Goal: Task Accomplishment & Management: Complete application form

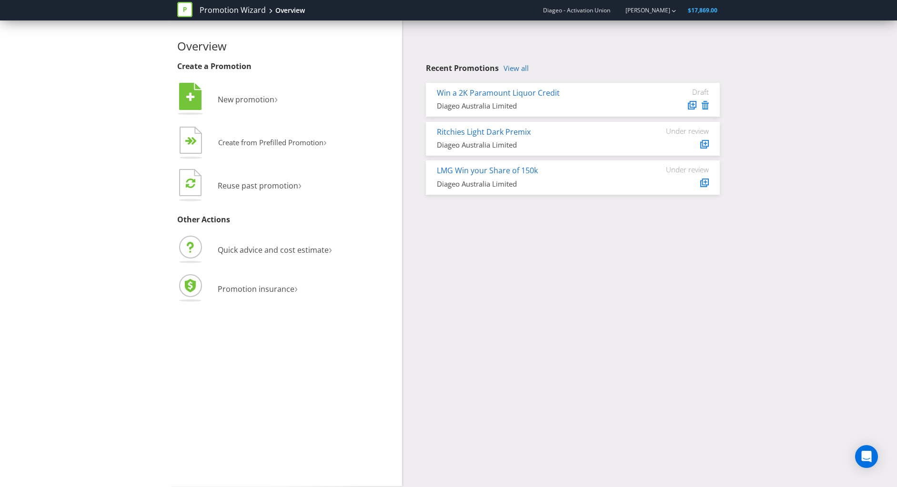
click at [774, 438] on div "Overview Create a Promotion  New promotion ›   Create from Prefilled Promoti…" at bounding box center [448, 253] width 897 height 466
click at [239, 100] on span "New promotion" at bounding box center [246, 99] width 57 height 10
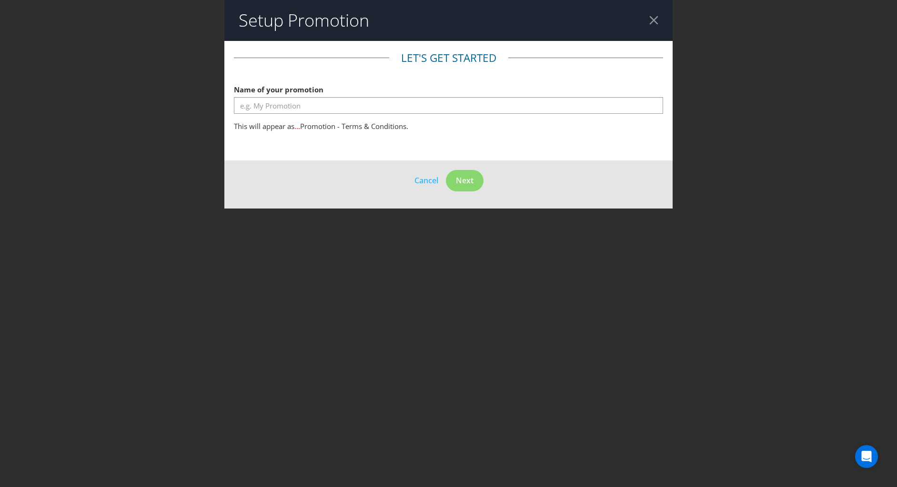
click at [300, 95] on div "Name of your promotion" at bounding box center [449, 97] width 430 height 34
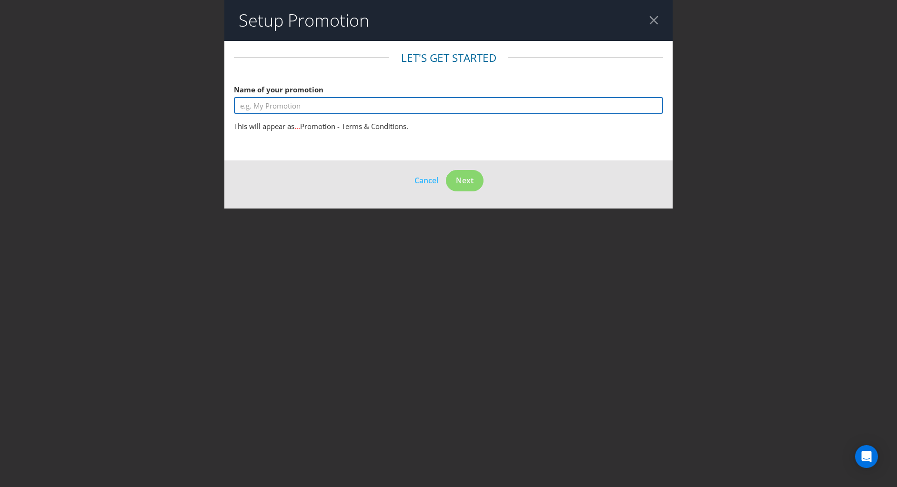
click at [313, 106] on input "text" at bounding box center [449, 105] width 430 height 17
type input "B"
type input "F"
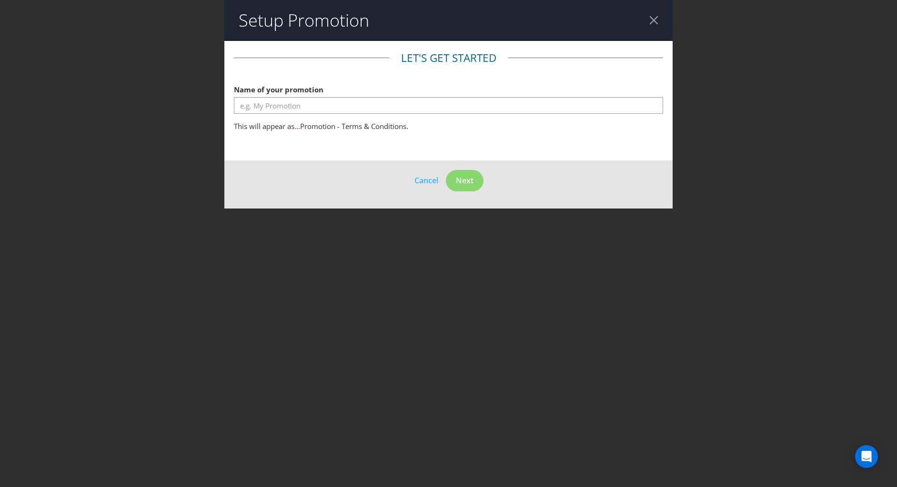
click at [653, 19] on div at bounding box center [653, 20] width 9 height 9
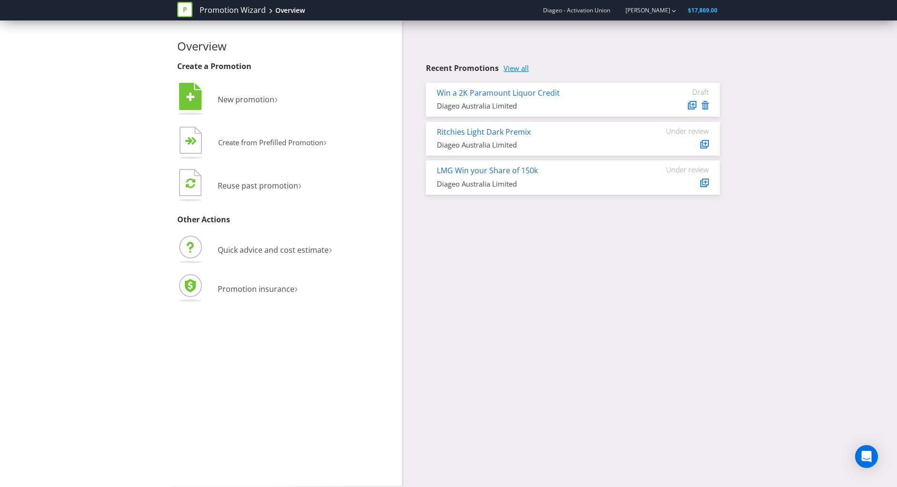
click at [511, 71] on link "View all" at bounding box center [515, 68] width 25 height 8
click at [186, 105] on icon at bounding box center [190, 96] width 22 height 27
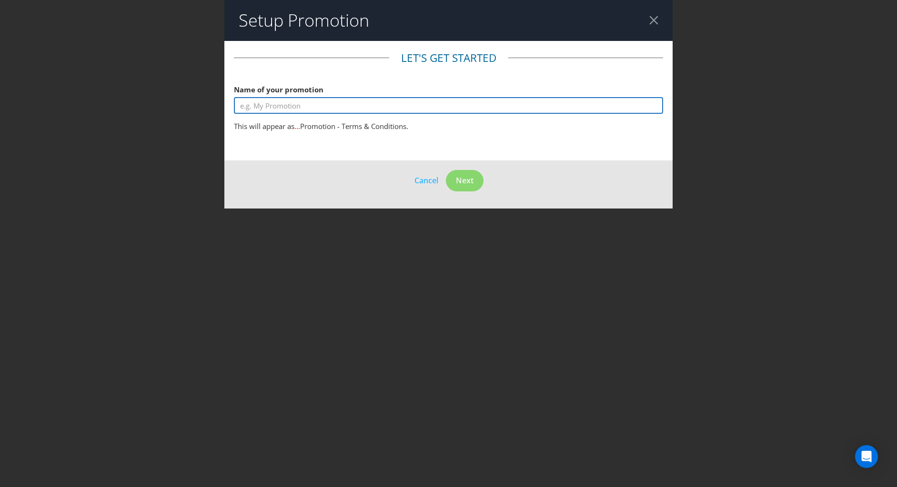
click at [354, 112] on input "text" at bounding box center [449, 105] width 430 height 17
click at [243, 106] on input "[PERSON_NAME] Rum Win a Swag" at bounding box center [449, 105] width 430 height 17
click at [379, 105] on input "Field [PERSON_NAME] Rum Win a Swag" at bounding box center [449, 105] width 430 height 17
click at [258, 103] on input "Field [PERSON_NAME] Rum Win a Swag" at bounding box center [449, 105] width 430 height 17
click at [353, 106] on input "Field [PERSON_NAME] Rum Win a Swag" at bounding box center [449, 105] width 430 height 17
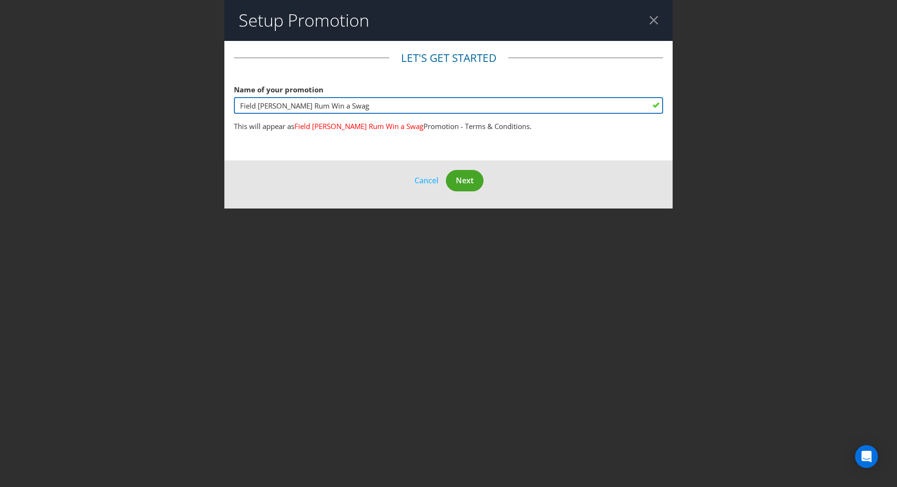
type input "Field [PERSON_NAME] Rum Win a Swag"
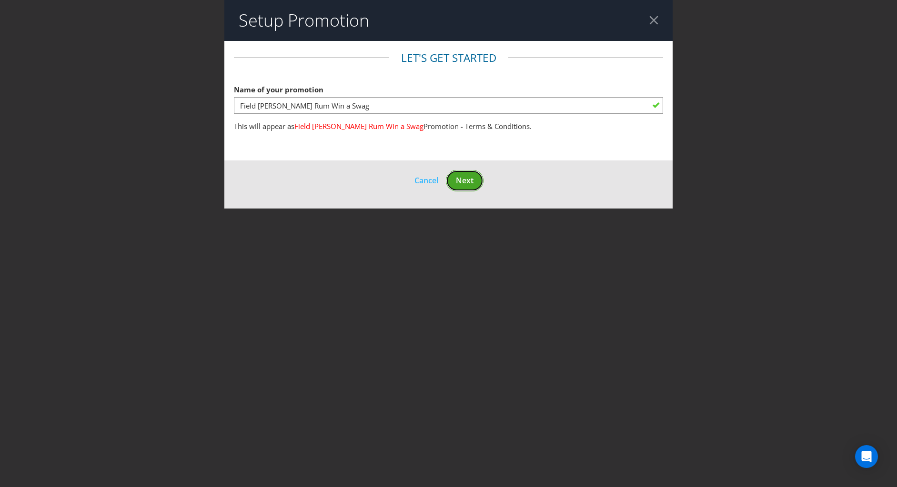
click at [462, 186] on button "Next" at bounding box center [465, 180] width 38 height 21
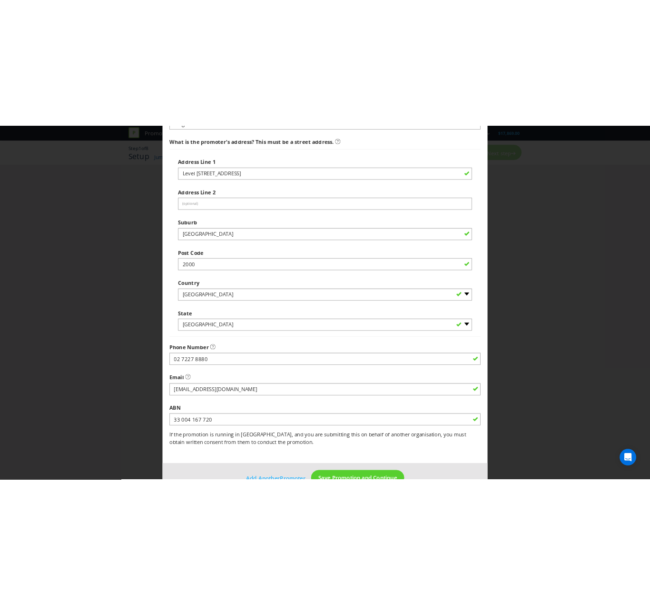
scroll to position [134, 0]
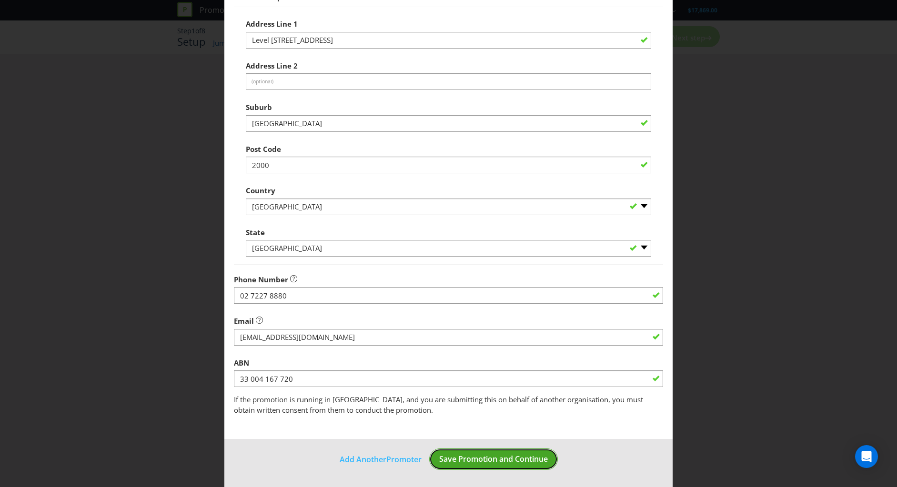
click at [476, 458] on span "Save Promotion and Continue" at bounding box center [493, 459] width 109 height 10
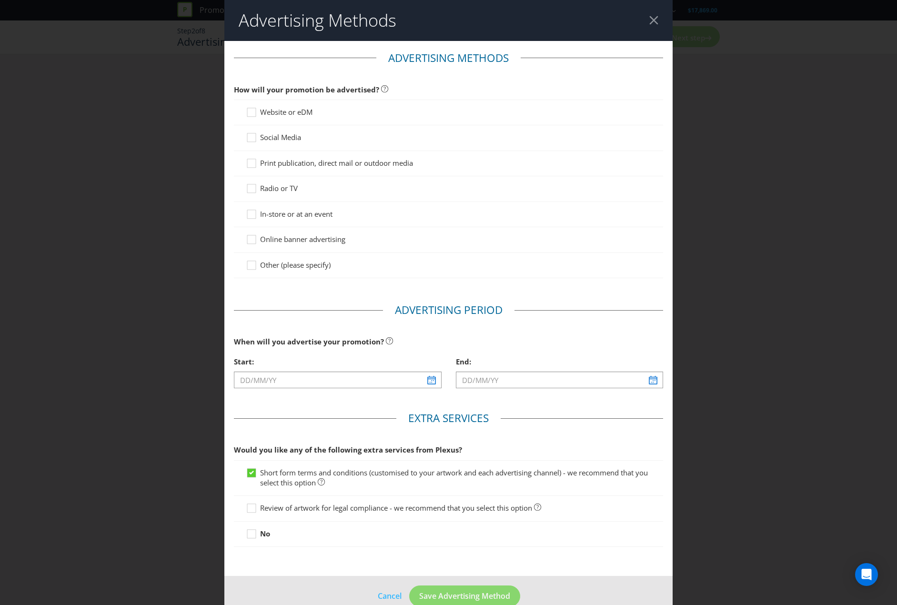
click at [717, 391] on div "Advertising Methods Advertising Methods How will your promotion be advertised? …" at bounding box center [448, 302] width 897 height 605
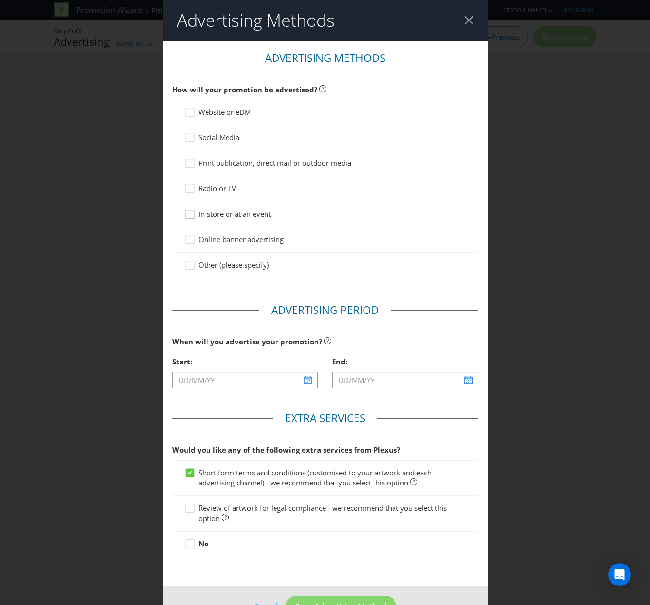
click at [189, 215] on icon at bounding box center [191, 216] width 14 height 14
click at [0, 0] on input "In-store or at an event" at bounding box center [0, 0] width 0 height 0
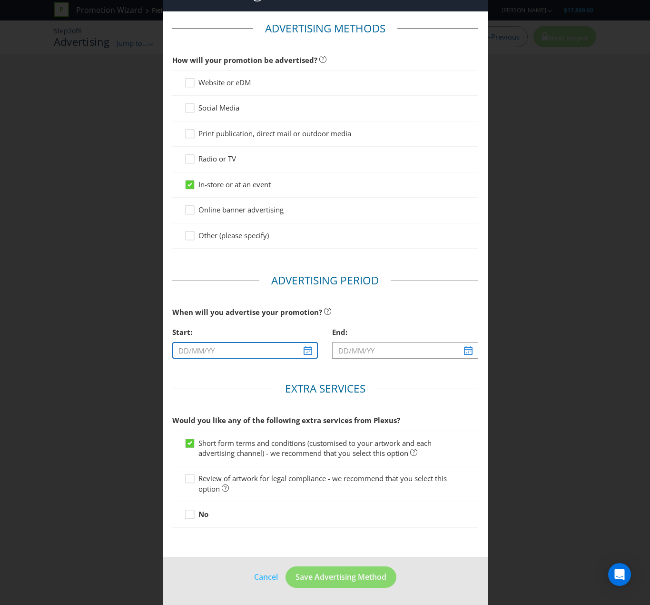
click at [220, 348] on input "text" at bounding box center [245, 350] width 146 height 17
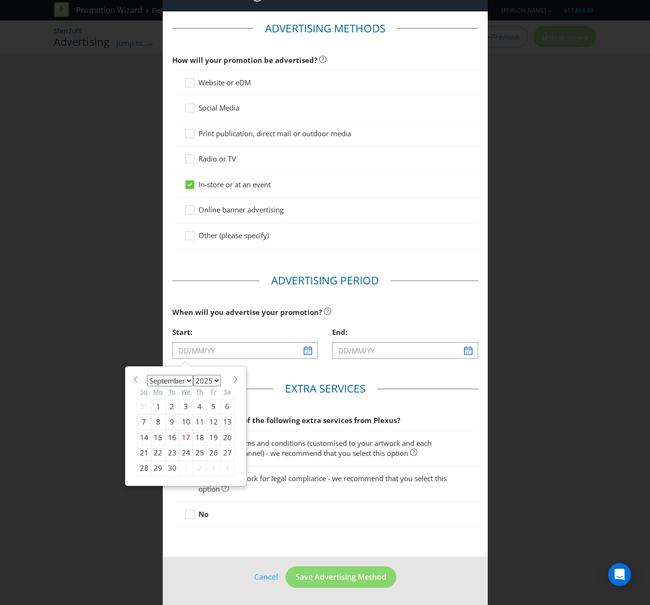
click at [173, 378] on select "January February March April May June July August September October November De…" at bounding box center [170, 380] width 46 height 11
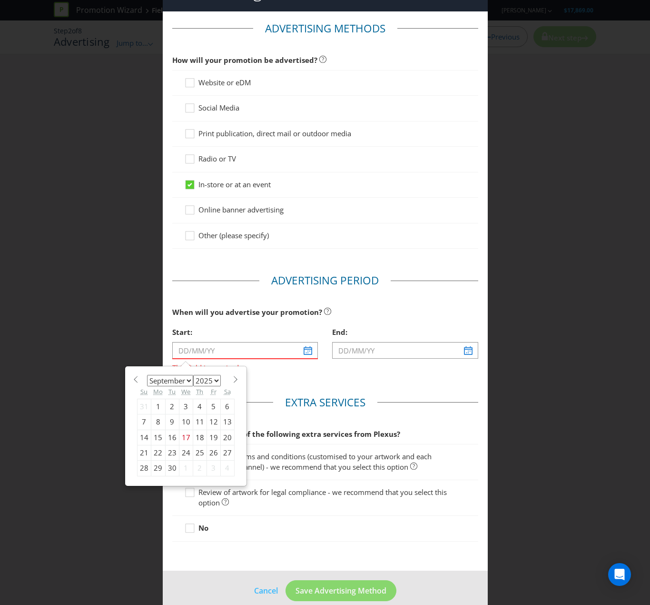
select select "0"
click at [147, 375] on select "January February March April May June July August September October November De…" at bounding box center [170, 380] width 46 height 11
click at [216, 379] on select "2025 2026 2027 2028 2029 2030 2031 2032 2033 2034 2035" at bounding box center [207, 380] width 28 height 11
select select "2026"
click at [193, 375] on select "2025 2026 2027 2028 2029 2030 2031 2032 2033 2034 2035" at bounding box center [207, 380] width 28 height 11
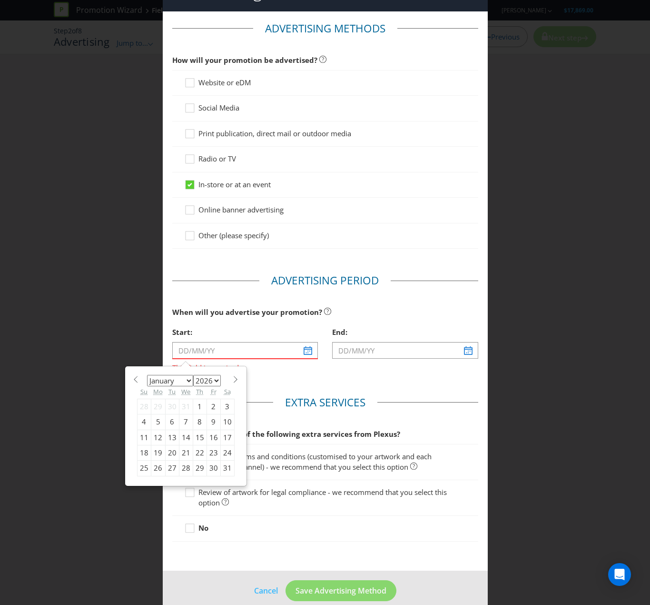
click at [157, 437] on div "12" at bounding box center [158, 437] width 14 height 15
type input "[DATE]"
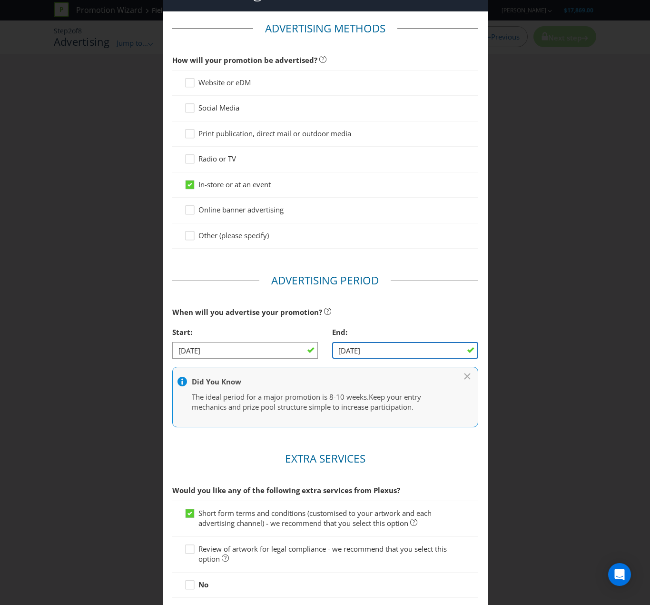
click at [397, 343] on input "[DATE]" at bounding box center [405, 350] width 146 height 17
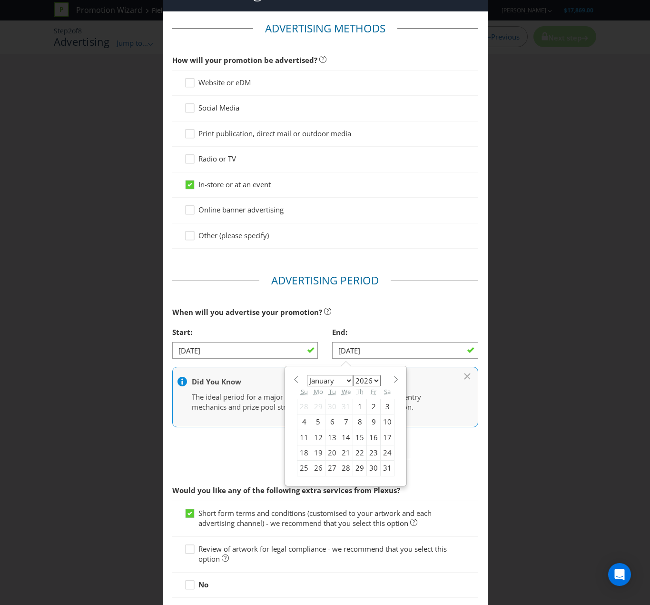
click at [392, 376] on span at bounding box center [395, 379] width 7 height 7
select select "2"
click at [318, 404] on div "2" at bounding box center [318, 406] width 14 height 15
type input "[DATE]"
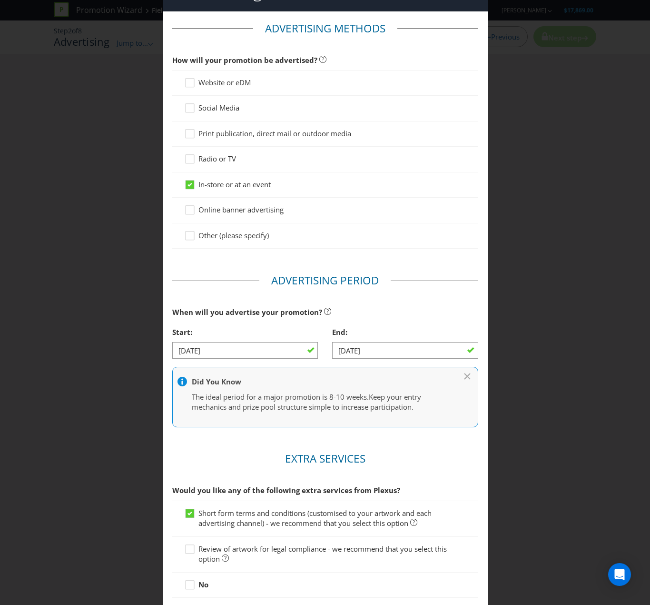
click at [460, 427] on div "Did You Know The ideal period for a major promotion is 8-10 weeks. Keep your en…" at bounding box center [325, 397] width 306 height 60
click at [465, 374] on icon at bounding box center [468, 376] width 6 height 6
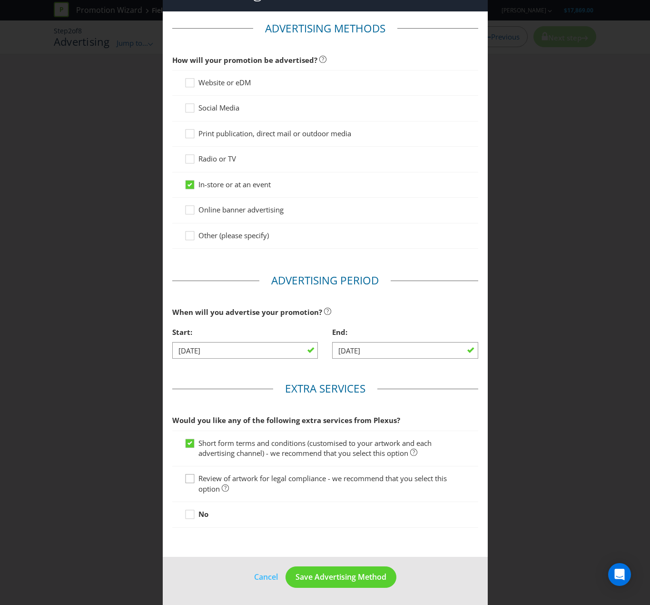
click at [188, 478] on div at bounding box center [190, 475] width 5 height 5
click at [0, 0] on input "Review of artwork for legal compliance - we recommend that you select this opti…" at bounding box center [0, 0] width 0 height 0
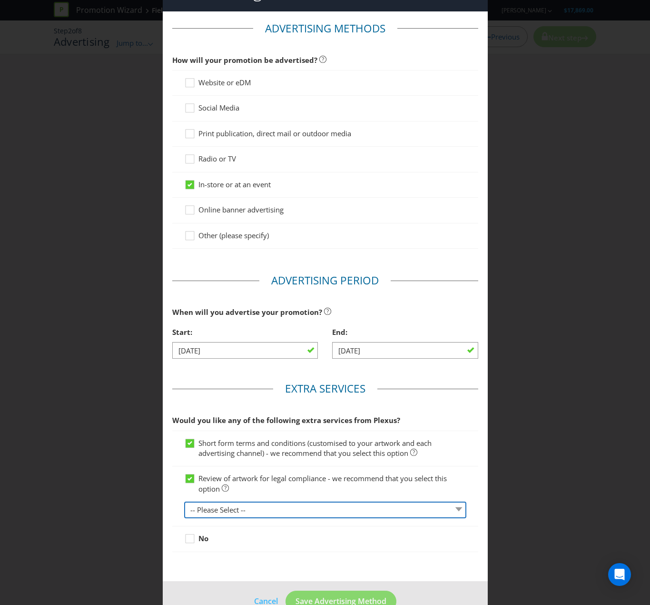
click at [234, 487] on select "-- Please Select -- 1 piece 2-4 pieces (provided at same time) 5-7 pieces (prov…" at bounding box center [325, 509] width 282 height 17
select select "MARKETING_REVIEW_1"
click at [184, 487] on select "-- Please Select -- 1 piece 2-4 pieces (provided at same time) 5-7 pieces (prov…" at bounding box center [325, 509] width 282 height 17
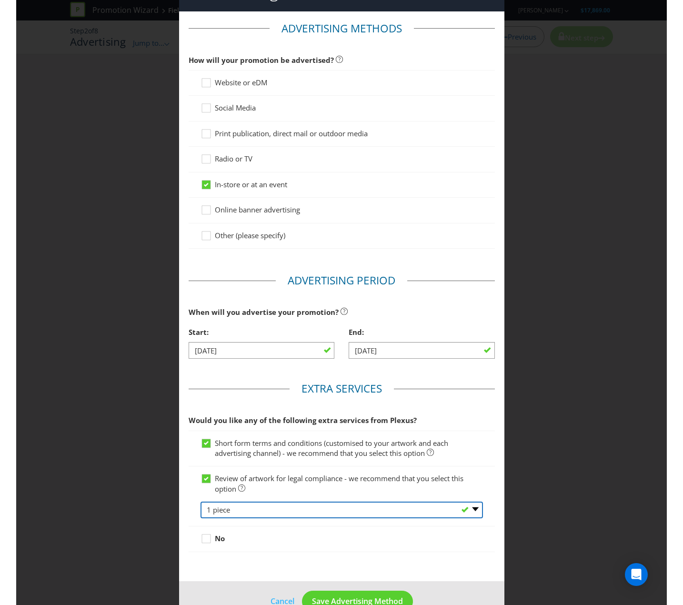
scroll to position [54, 0]
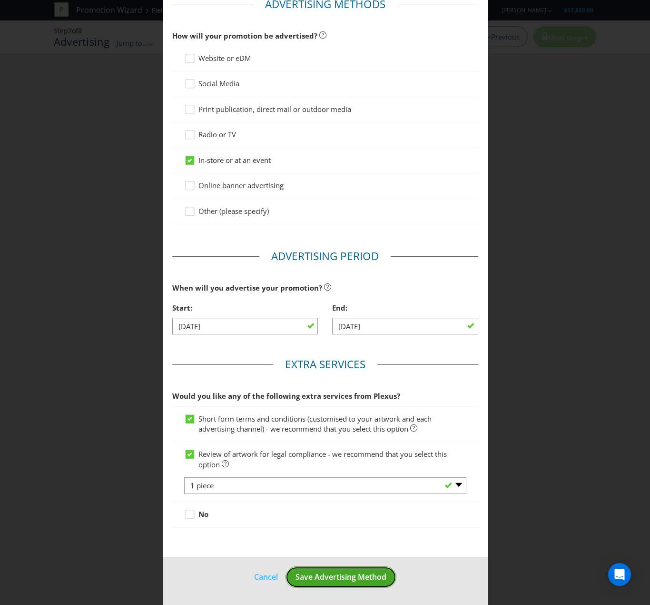
click at [327, 487] on span "Save Advertising Method" at bounding box center [341, 576] width 91 height 10
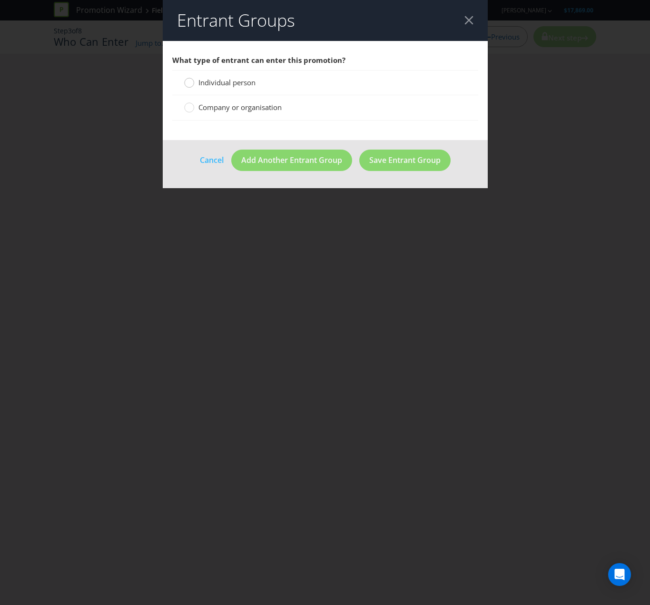
click at [189, 81] on div at bounding box center [189, 79] width 5 height 5
click at [0, 0] on input "Individual person" at bounding box center [0, 0] width 0 height 0
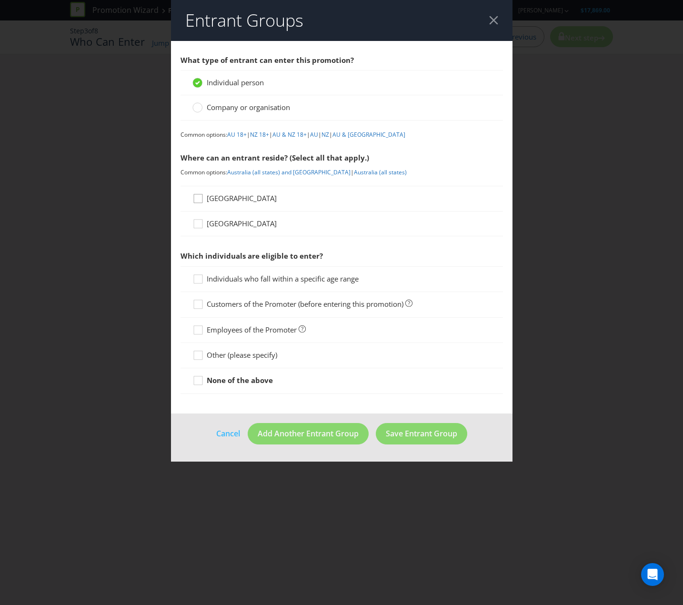
click at [200, 193] on div at bounding box center [198, 195] width 5 height 5
click at [0, 0] on input "[GEOGRAPHIC_DATA]" at bounding box center [0, 0] width 0 height 0
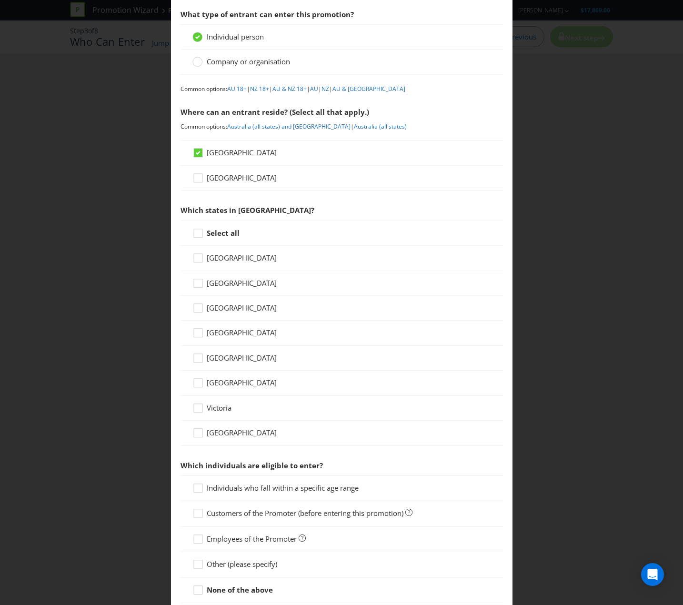
scroll to position [63, 0]
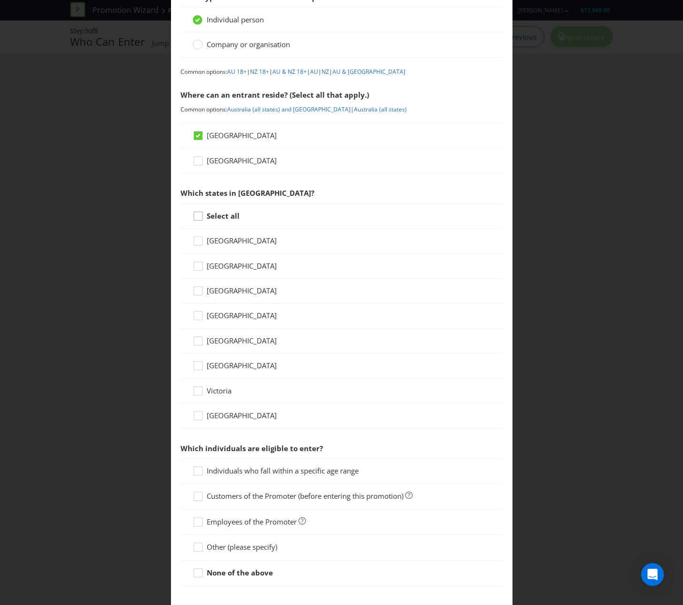
click at [196, 215] on div at bounding box center [198, 212] width 5 height 5
click at [0, 0] on input "Select all" at bounding box center [0, 0] width 0 height 0
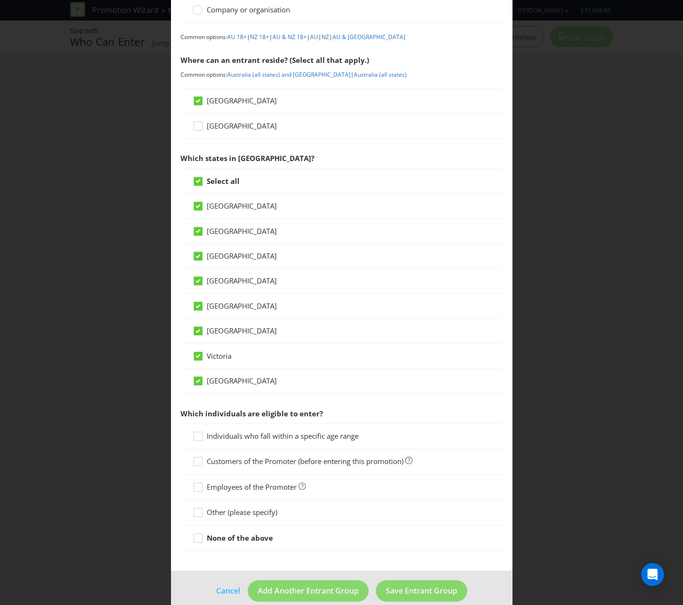
scroll to position [111, 0]
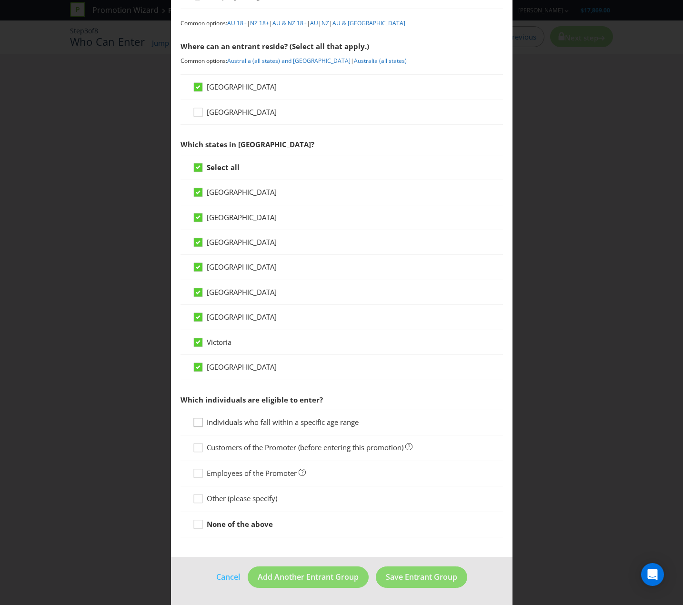
click at [197, 424] on icon at bounding box center [199, 424] width 14 height 14
click at [0, 0] on input "Individuals who fall within a specific age range" at bounding box center [0, 0] width 0 height 0
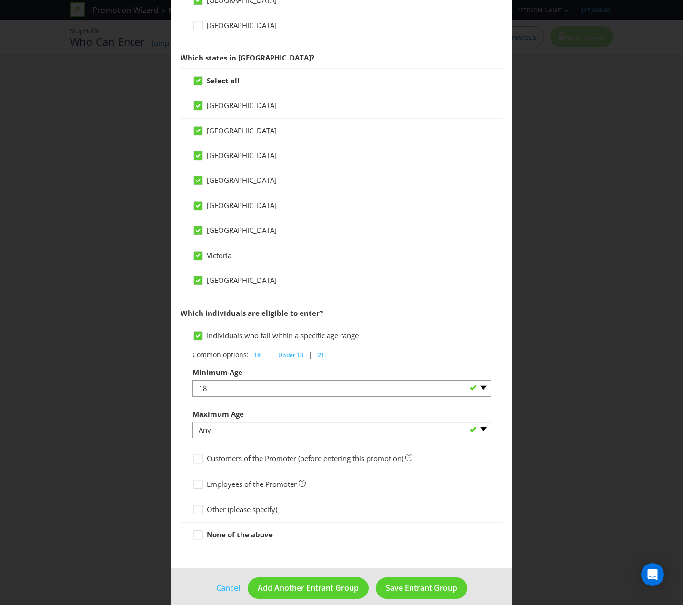
scroll to position [209, 0]
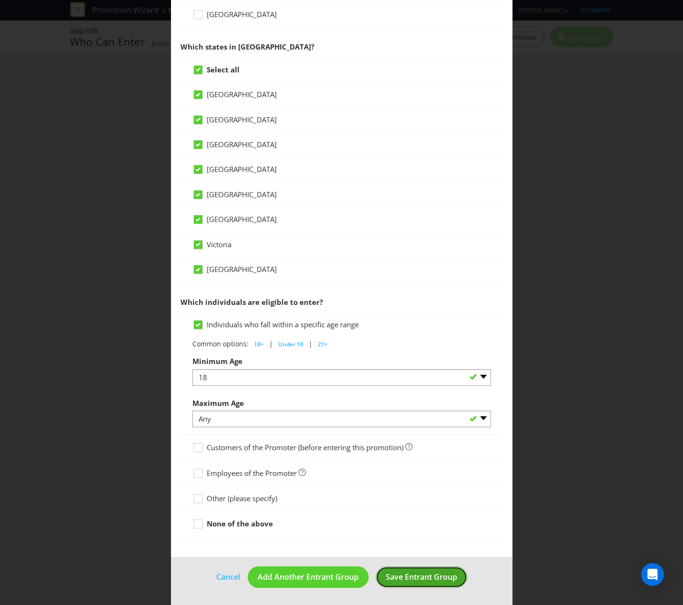
click at [404, 487] on span "Save Entrant Group" at bounding box center [421, 576] width 71 height 10
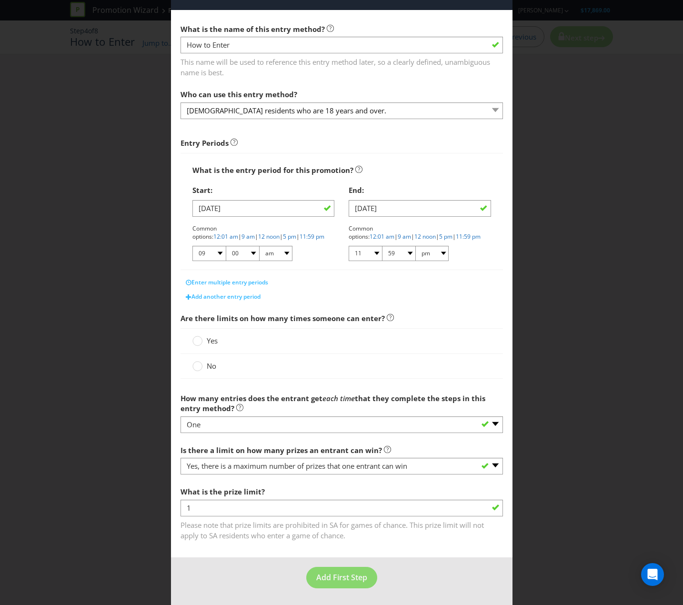
scroll to position [31, 0]
click at [195, 340] on div at bounding box center [197, 337] width 5 height 5
click at [0, 0] on input "Yes" at bounding box center [0, 0] width 0 height 0
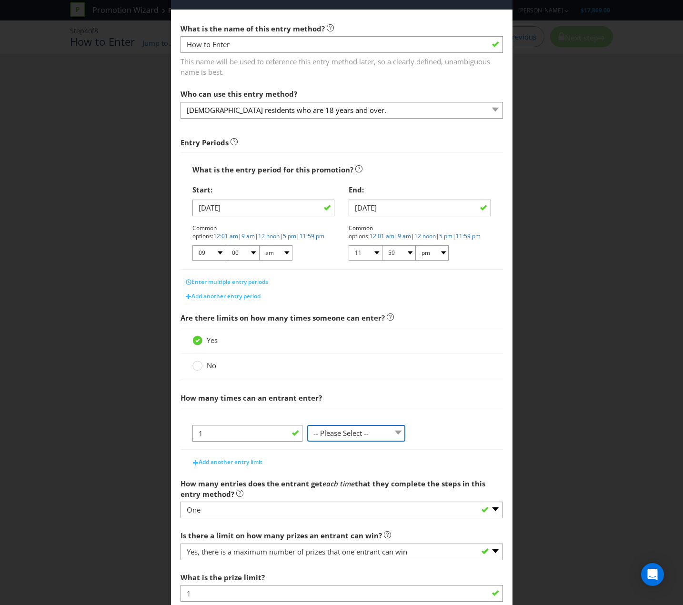
click at [389, 440] on select "-- Please Select -- per person per day per purchase per transaction Other (plea…" at bounding box center [356, 433] width 98 height 17
select select "PER_PERSON"
click at [307, 441] on select "-- Please Select -- per person per day per purchase per transaction Other (plea…" at bounding box center [356, 433] width 98 height 17
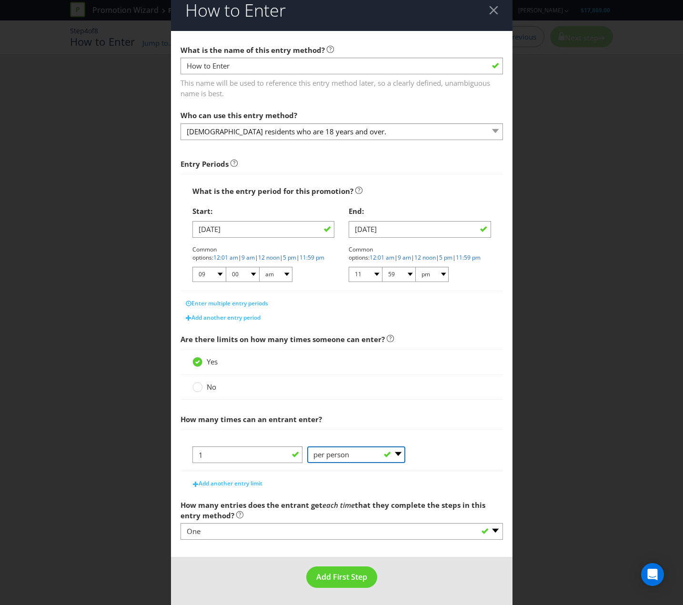
scroll to position [10, 0]
click at [219, 487] on span "Add another entry limit" at bounding box center [231, 483] width 64 height 8
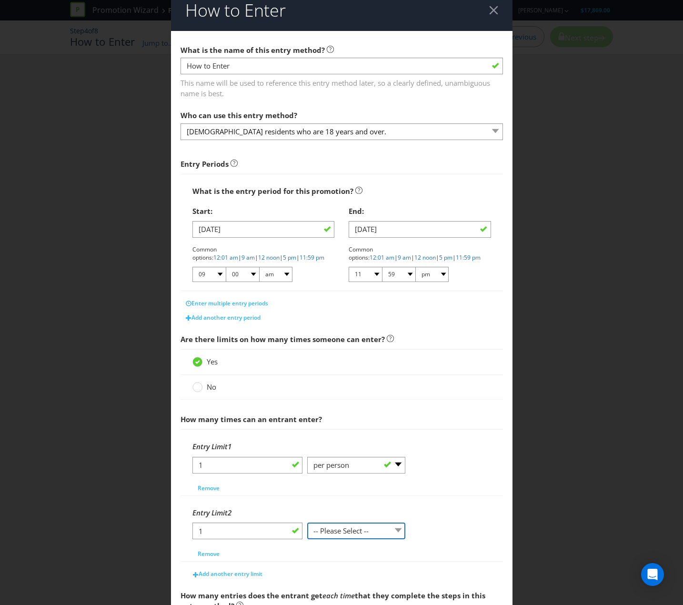
click at [390, 487] on select "-- Please Select -- per person per day per purchase per transaction Other (plea…" at bounding box center [356, 530] width 98 height 17
select select "PER_TRANSACTION"
click at [307, 487] on select "-- Please Select -- per person per day per purchase per transaction Other (plea…" at bounding box center [356, 530] width 98 height 17
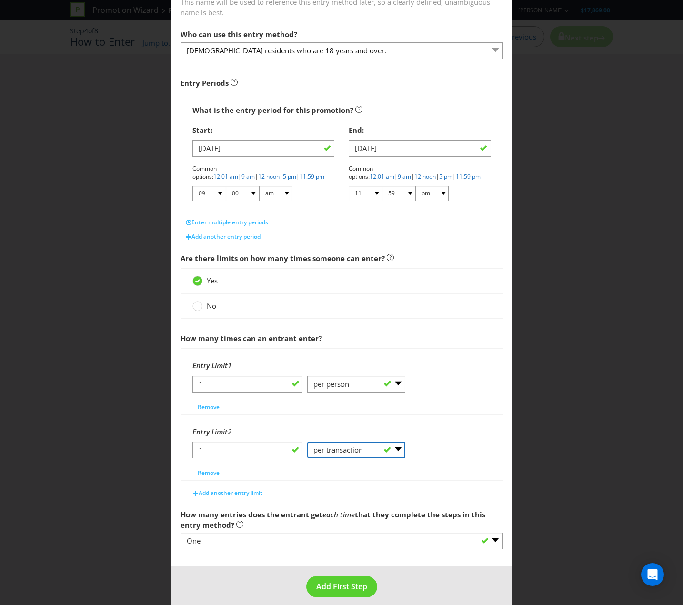
scroll to position [91, 0]
click at [244, 487] on button "Add another entry limit" at bounding box center [228, 492] width 80 height 14
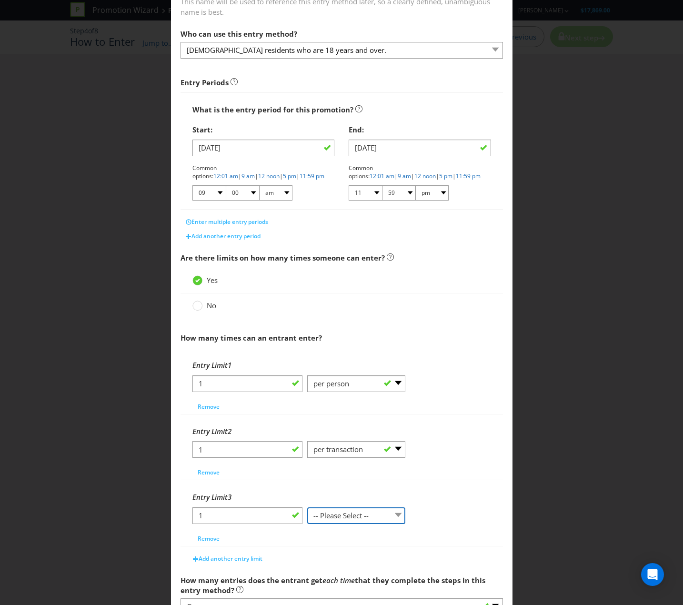
click at [355, 487] on select "-- Please Select -- per person per day per purchase per transaction Other (plea…" at bounding box center [356, 515] width 98 height 17
select select "PER_DAY"
click at [307, 487] on select "-- Please Select -- per person per day per purchase per transaction Other (plea…" at bounding box center [356, 515] width 98 height 17
click at [476, 487] on div "Entry Limit 3" at bounding box center [341, 497] width 299 height 20
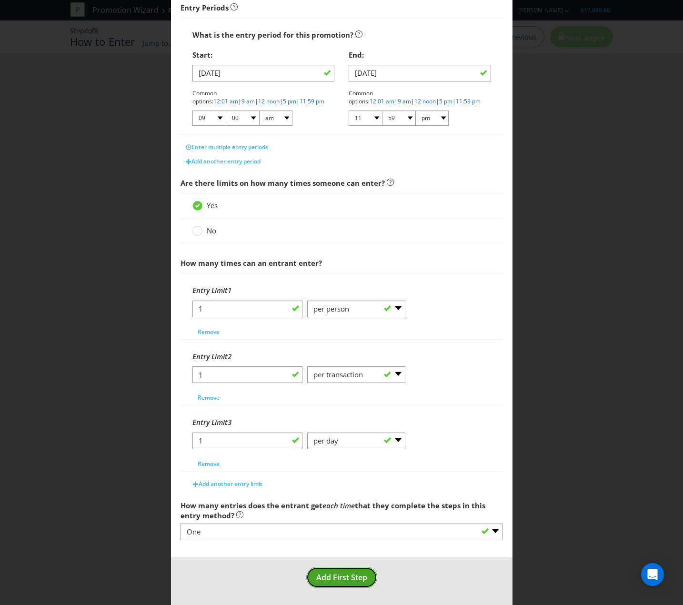
click at [347, 487] on span "Add First Step" at bounding box center [341, 577] width 51 height 10
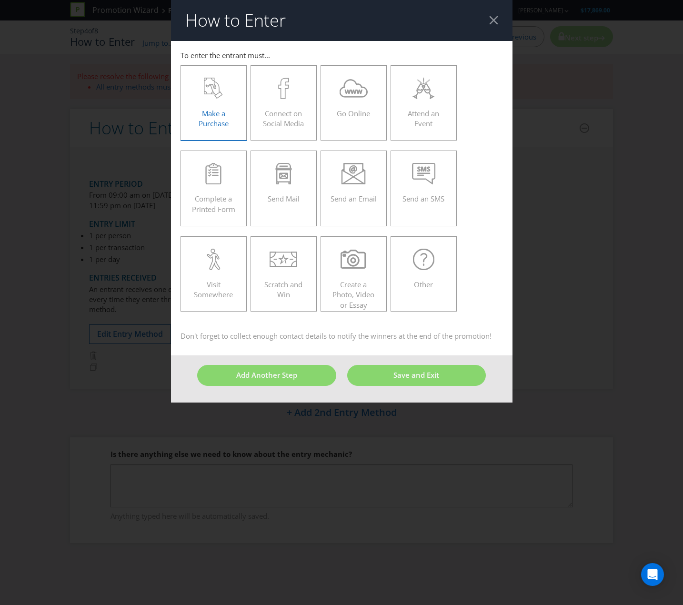
click at [212, 107] on div "Make a Purchase" at bounding box center [213, 99] width 47 height 43
click at [0, 0] on input "Make a Purchase" at bounding box center [0, 0] width 0 height 0
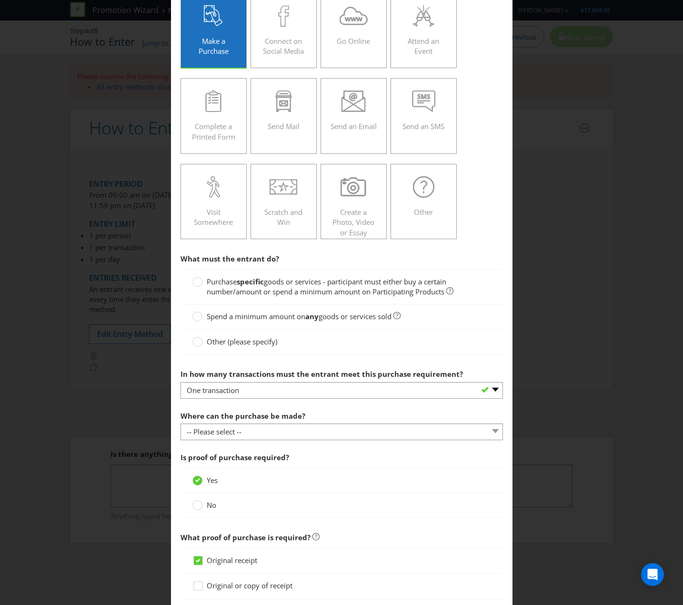
scroll to position [79, 0]
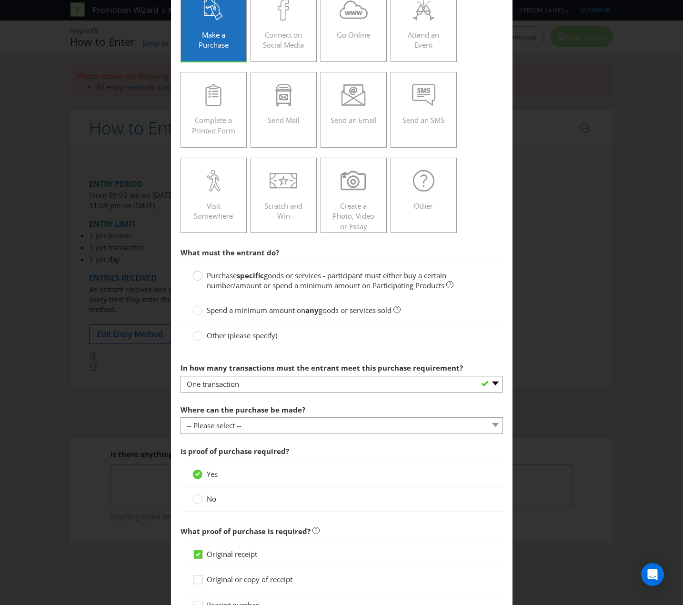
click at [192, 276] on circle at bounding box center [197, 276] width 10 height 10
click at [0, 0] on input "Purchase specific goods or services - participant must either buy a certain num…" at bounding box center [0, 0] width 0 height 0
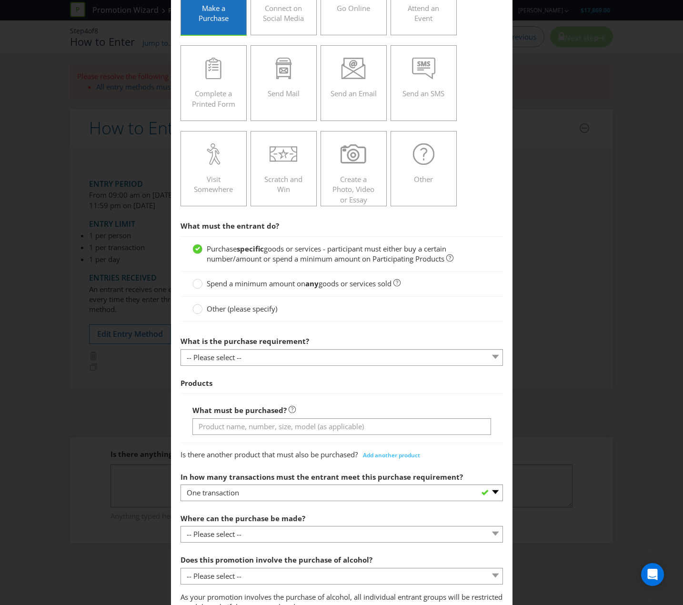
scroll to position [108, 0]
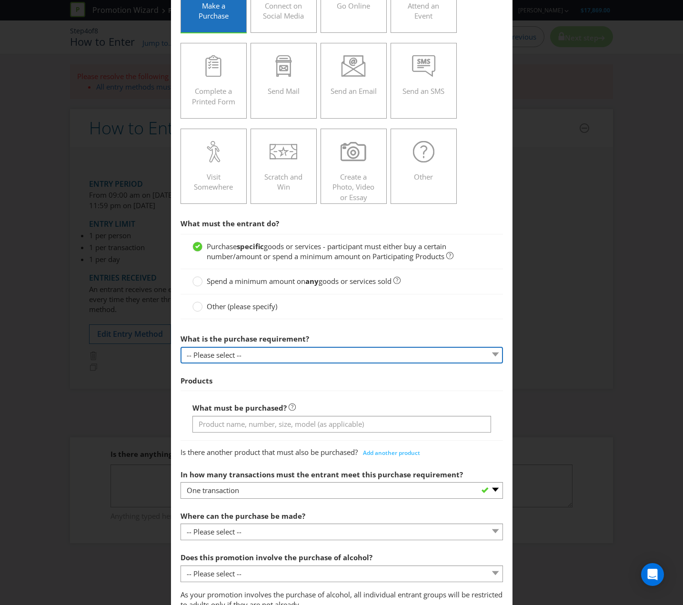
click at [267, 347] on select "-- Please select -- Buy a certain number of these products or services Spend a …" at bounding box center [341, 355] width 322 height 17
select select "MINIMUM_SPEND_AMOUNT"
click at [180, 347] on select "-- Please select -- Buy a certain number of these products or services Spend a …" at bounding box center [341, 355] width 322 height 17
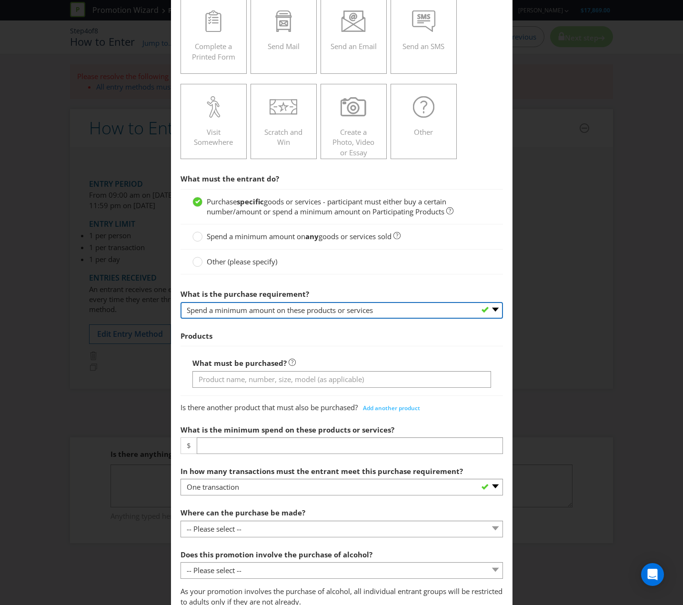
scroll to position [163, 0]
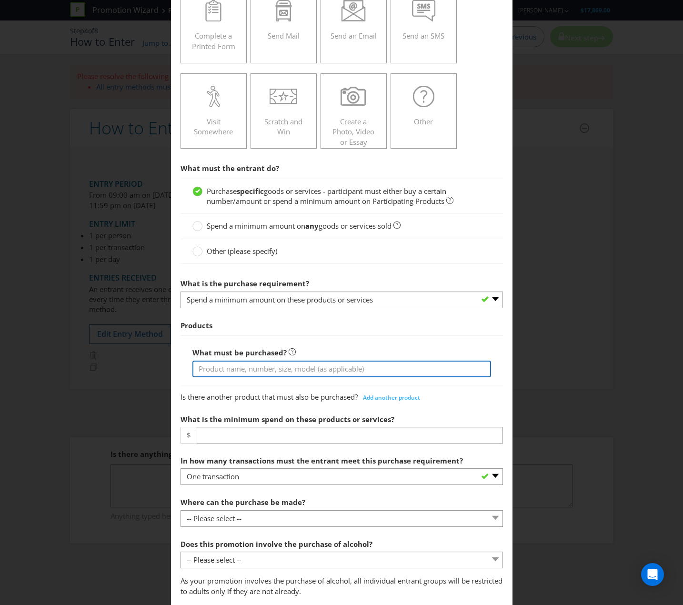
click at [225, 373] on input "text" at bounding box center [341, 368] width 299 height 17
type input "Any participating Bundaberg Rum product"
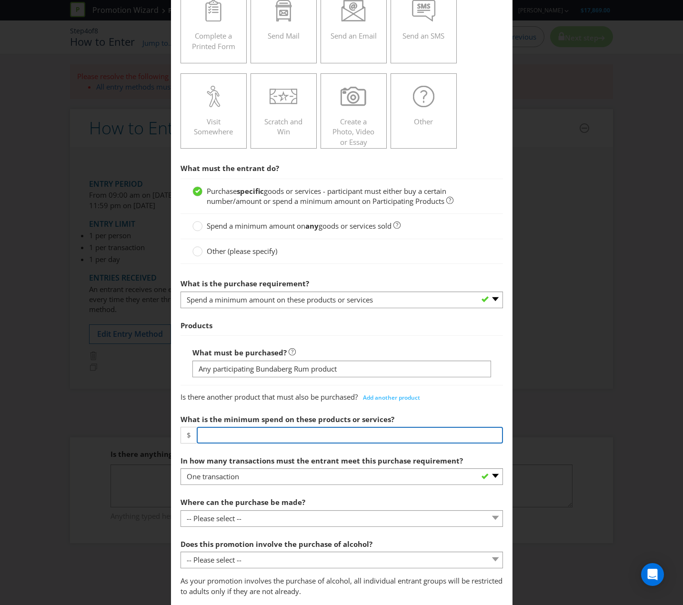
click at [217, 432] on input "number" at bounding box center [350, 435] width 306 height 17
type input "30"
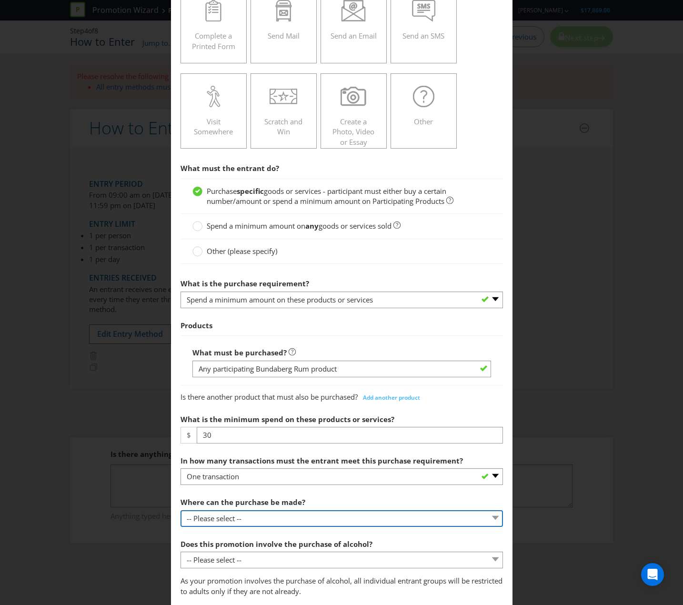
click at [313, 487] on select "-- Please select -- Any stores displaying promotional material (including onlin…" at bounding box center [341, 518] width 322 height 17
select select "ANY_DISPLAYING_PROMOTIONAL_MATERIAL"
click at [180, 487] on select "-- Please select -- Any stores displaying promotional material (including onlin…" at bounding box center [341, 518] width 322 height 17
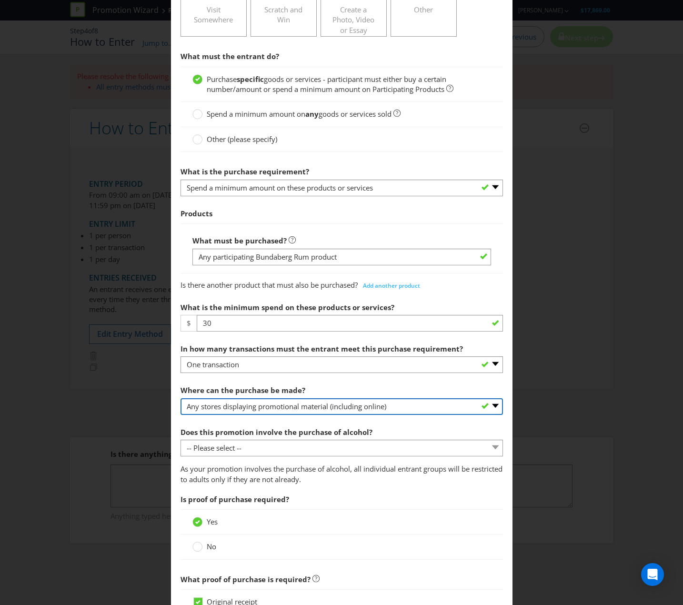
scroll to position [275, 0]
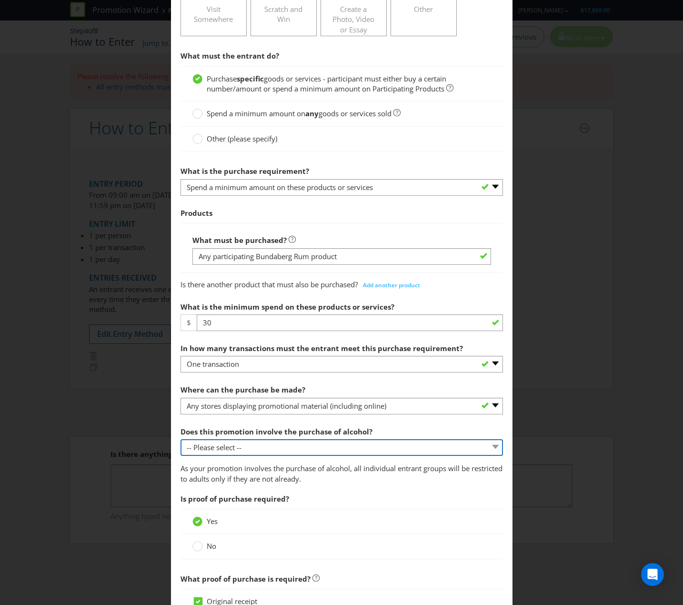
click at [301, 454] on select "-- Please select -- Yes, for on-premises consumption Yes, for off-premises cons…" at bounding box center [341, 447] width 322 height 17
select select "YES_OFF_PREMISES"
click at [180, 439] on select "-- Please select -- Yes, for on-premises consumption Yes, for off-premises cons…" at bounding box center [341, 447] width 322 height 17
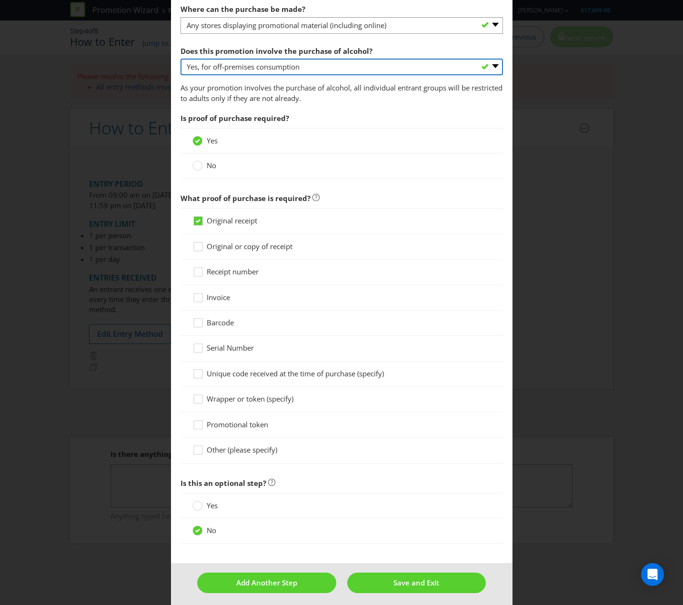
scroll to position [660, 0]
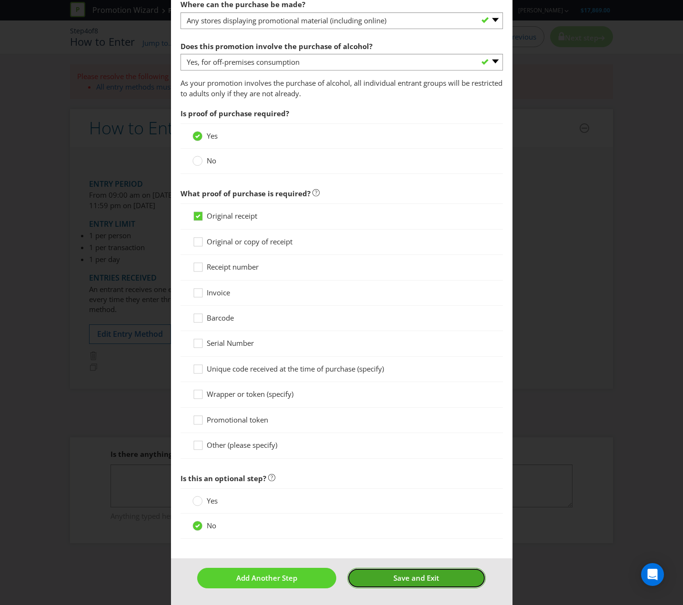
click at [416, 487] on span "Save and Exit" at bounding box center [416, 578] width 46 height 10
